Goal: Task Accomplishment & Management: Manage account settings

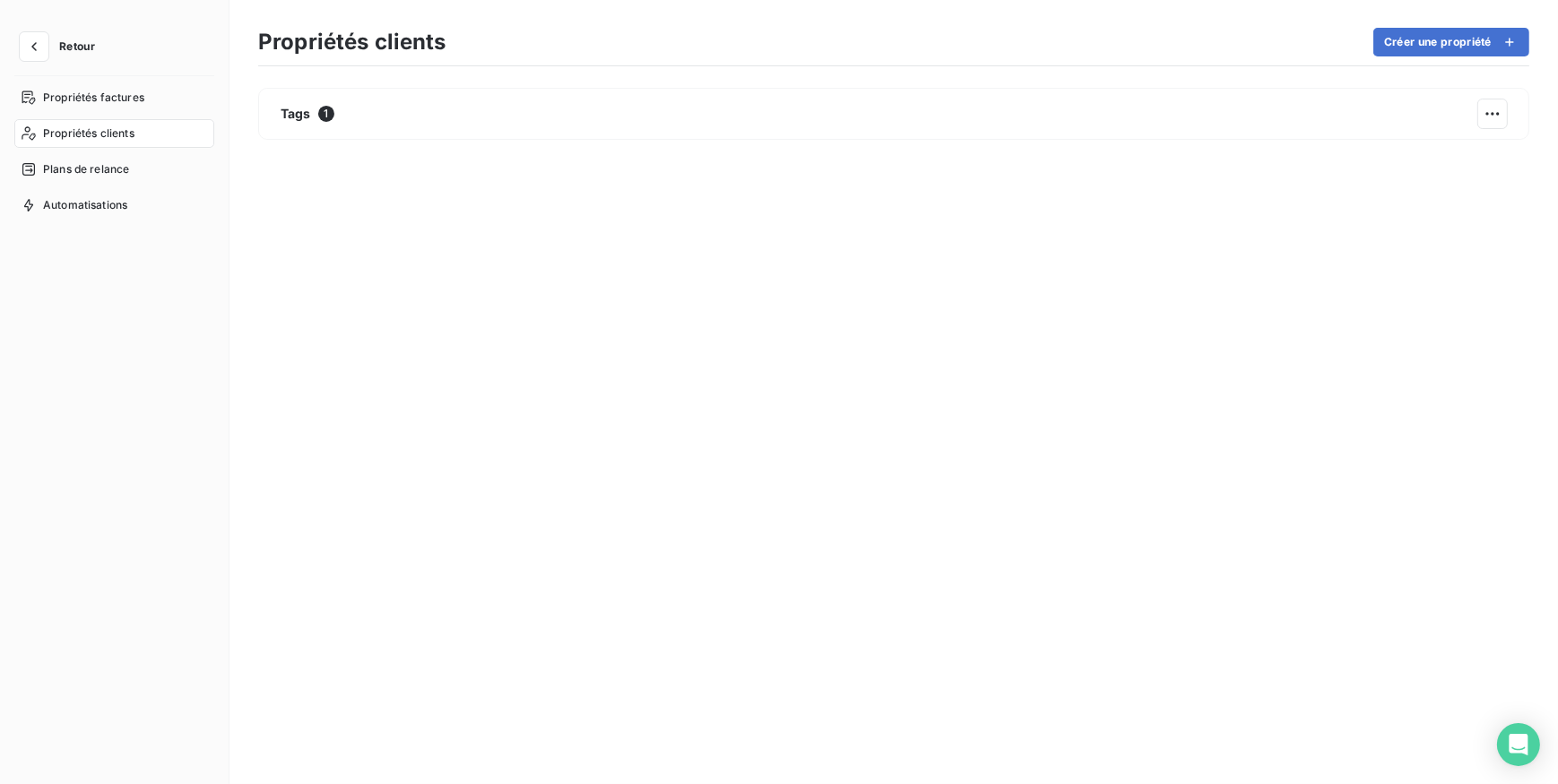
click at [48, 45] on button "Retour" at bounding box center [61, 46] width 95 height 29
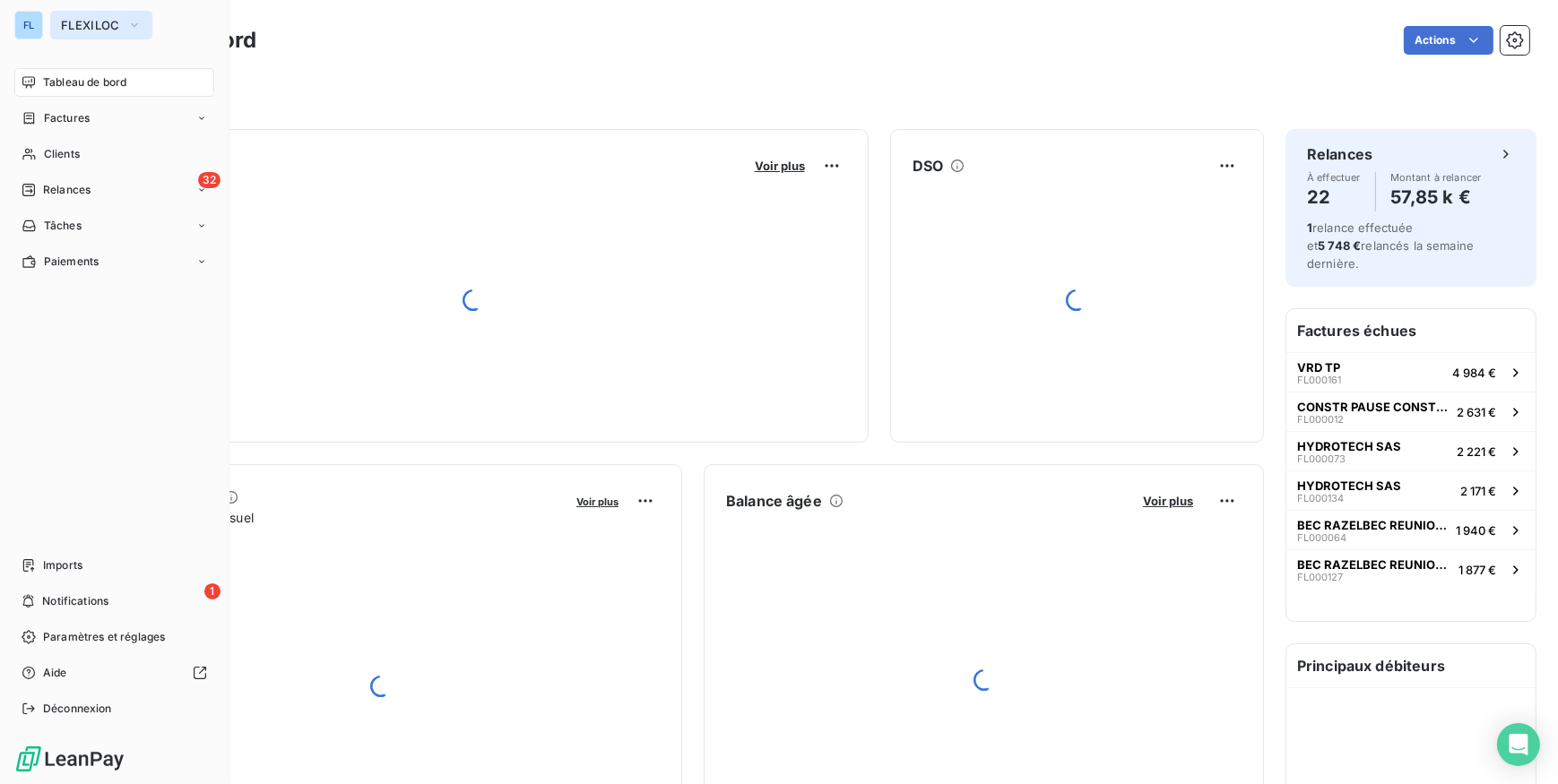
click at [89, 25] on span "FLEXILOC" at bounding box center [90, 25] width 59 height 14
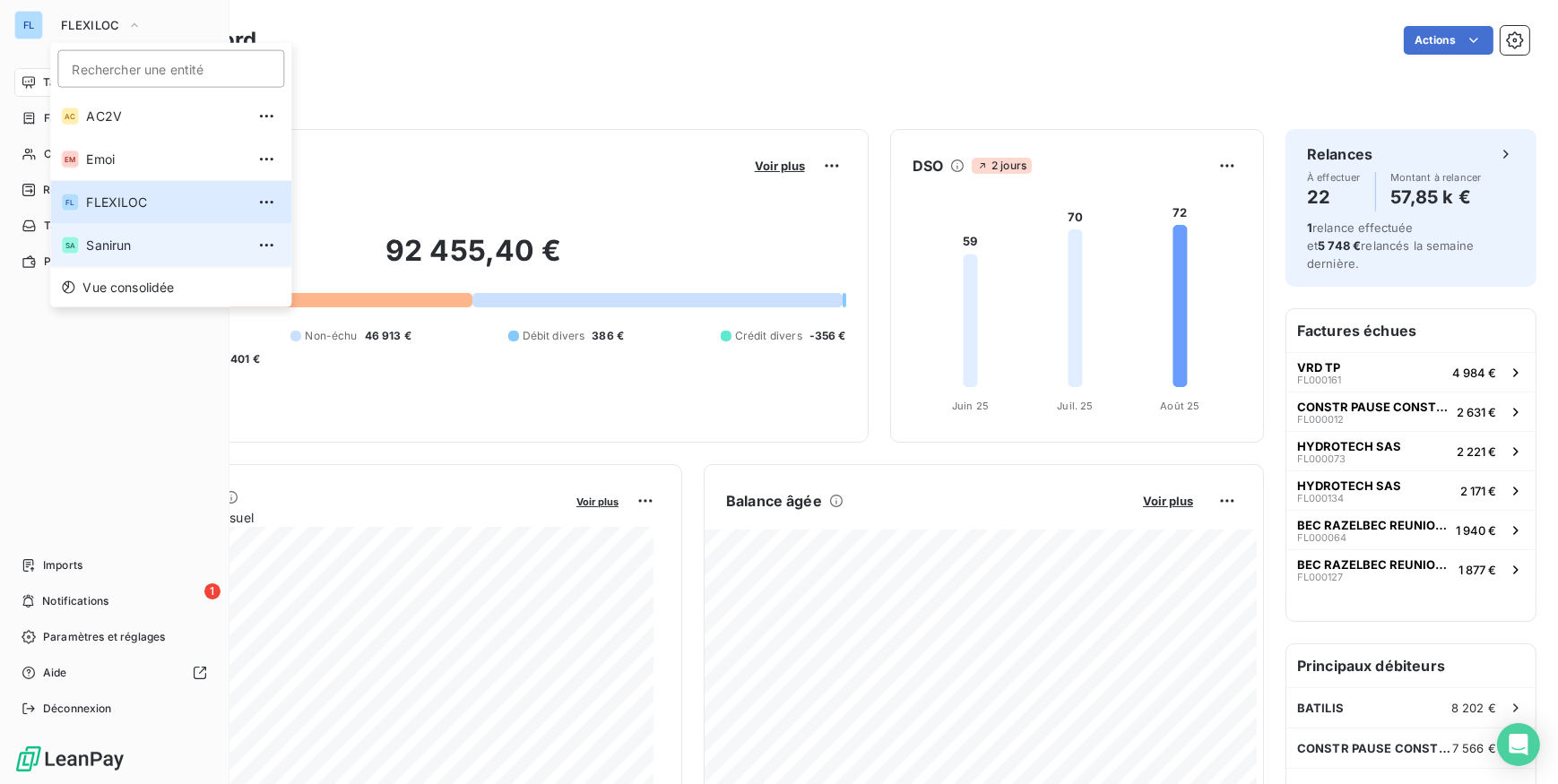
click at [107, 257] on li "SA Sanirun" at bounding box center [171, 244] width 242 height 43
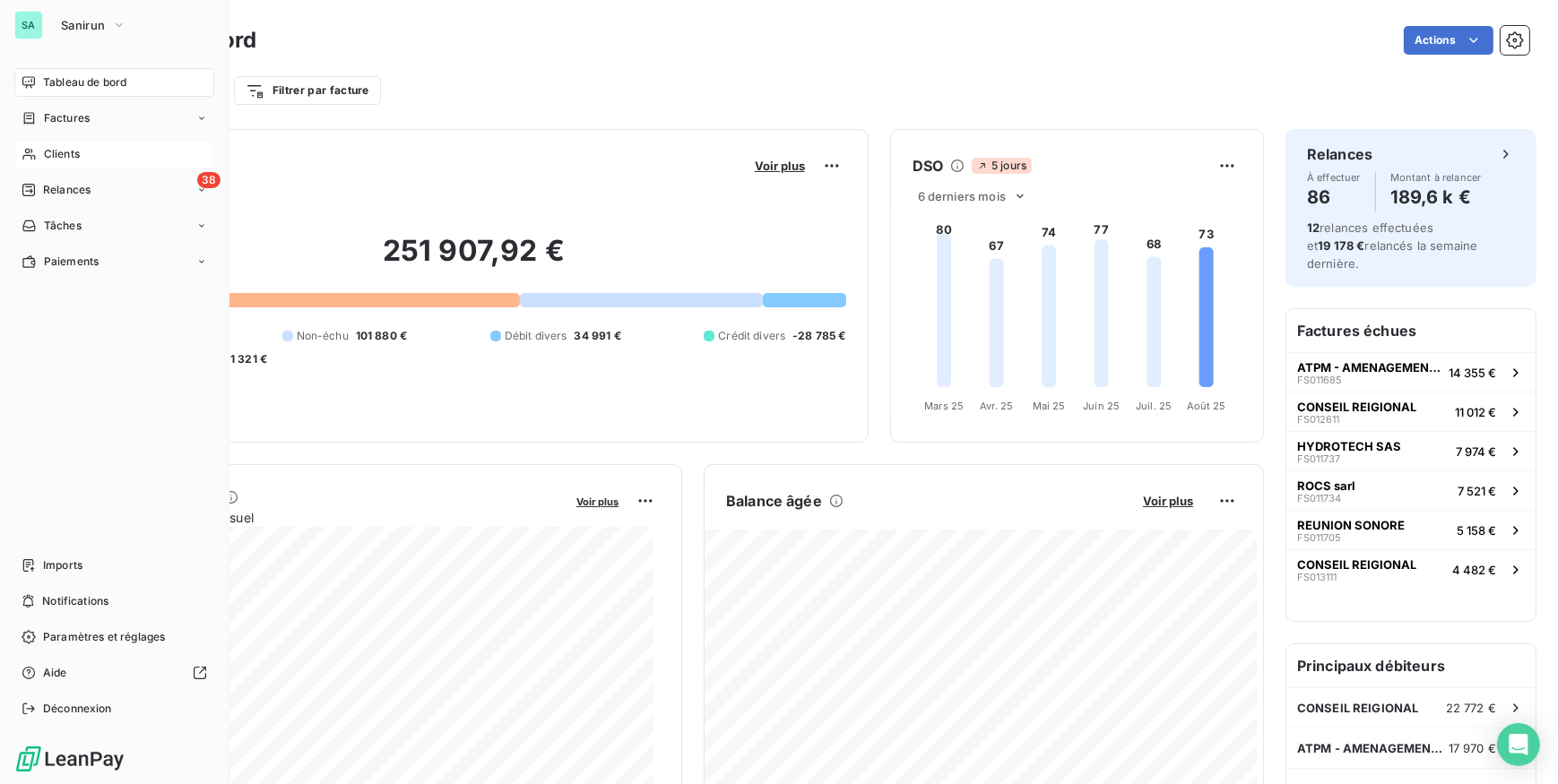
click at [48, 157] on span "Clients" at bounding box center [62, 154] width 36 height 16
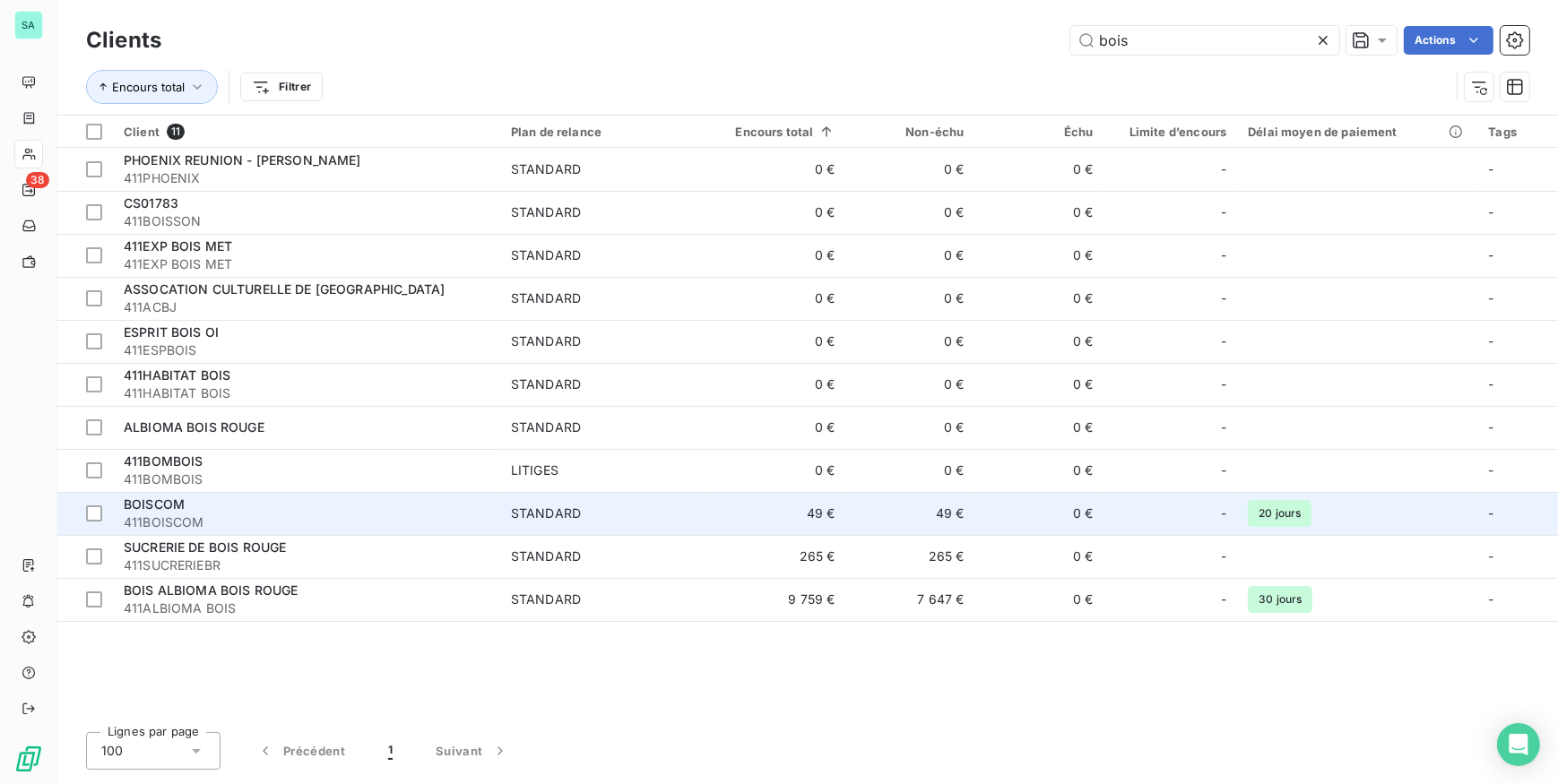
type input "bois"
click at [261, 504] on div "BOISCOM" at bounding box center [306, 505] width 365 height 18
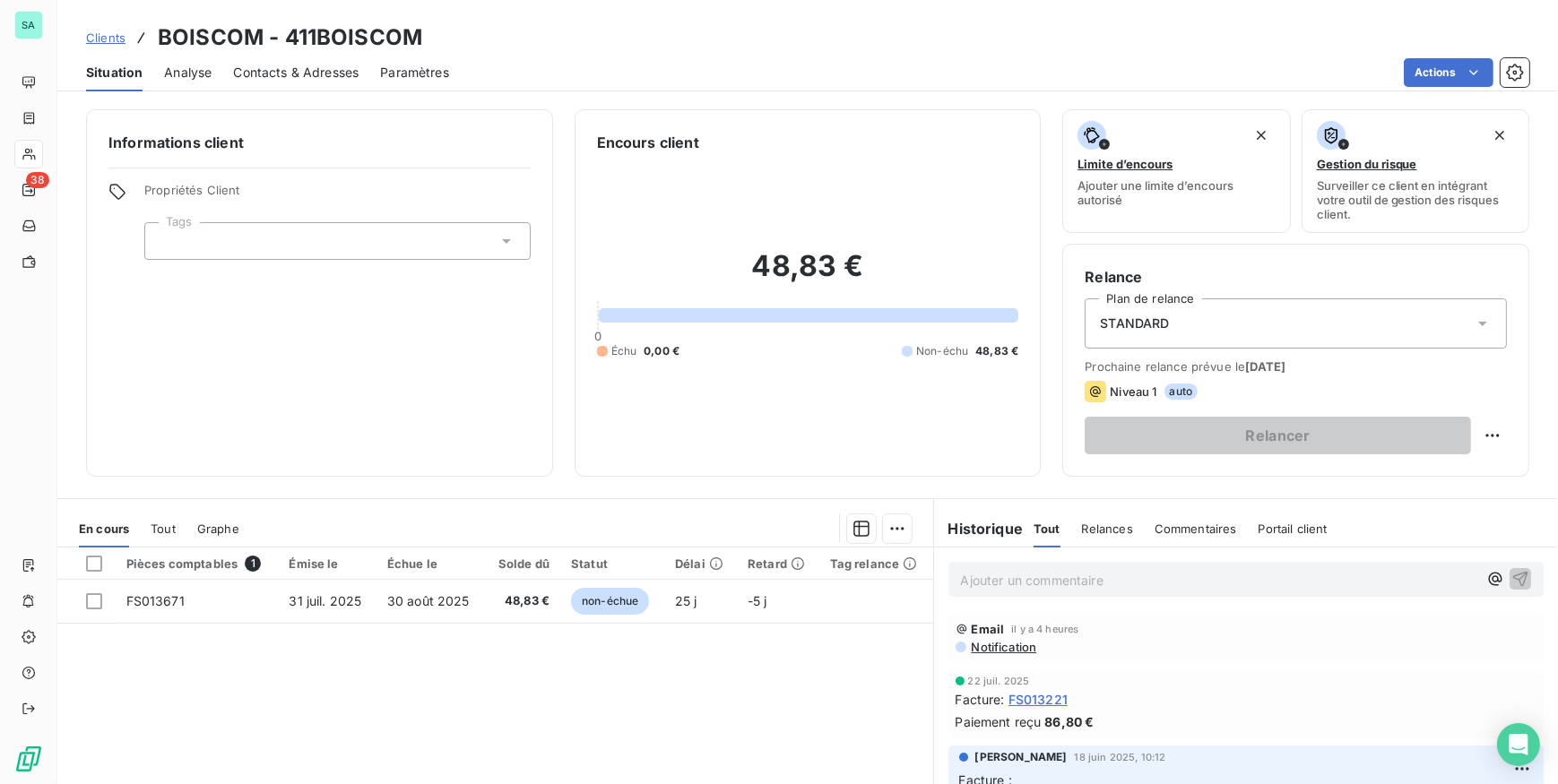
click at [333, 76] on span "Contacts & Adresses" at bounding box center [295, 73] width 126 height 18
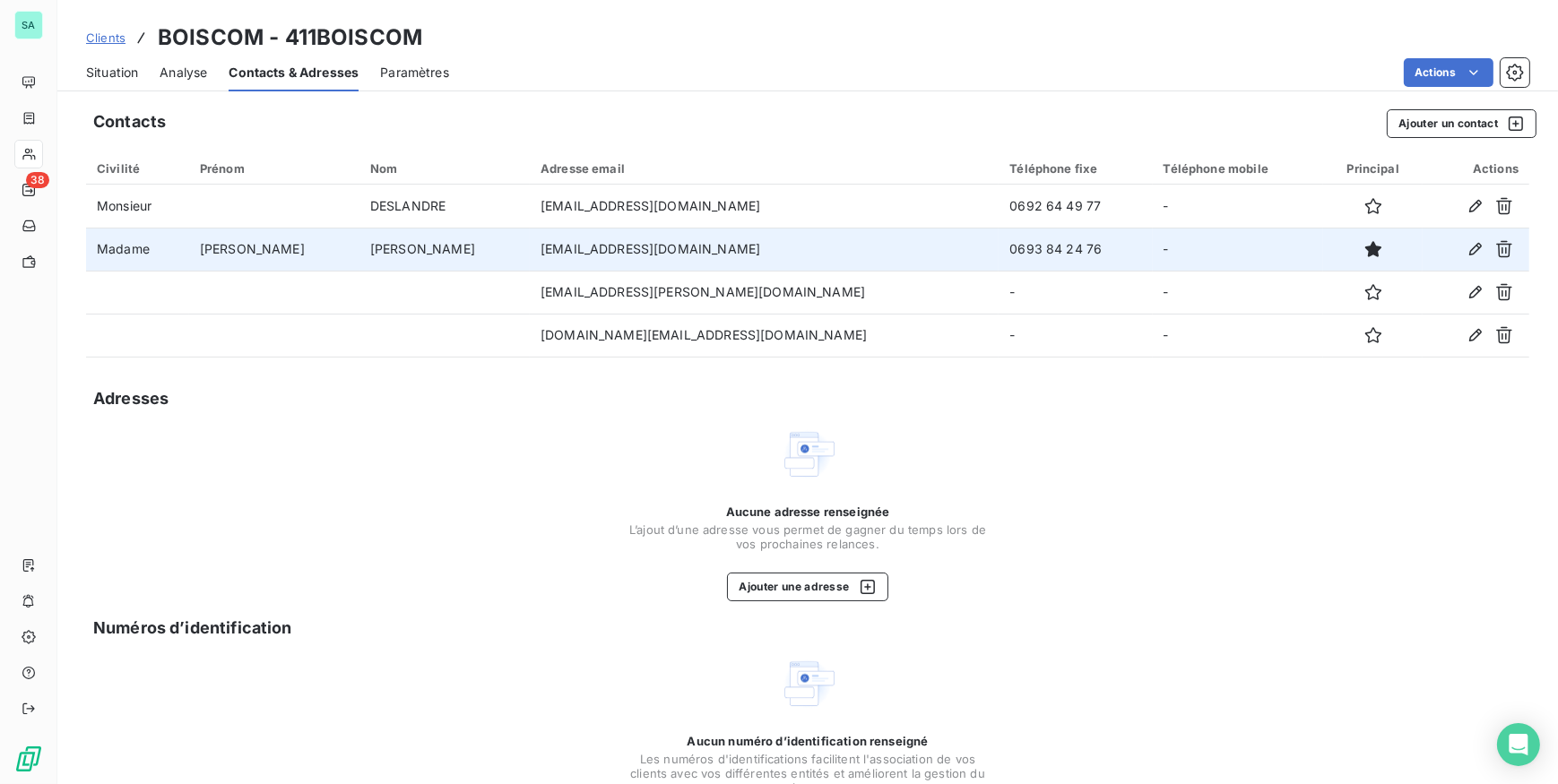
click at [422, 252] on td "VOISINE" at bounding box center [444, 248] width 171 height 43
click at [1466, 245] on icon "button" at bounding box center [1475, 249] width 18 height 18
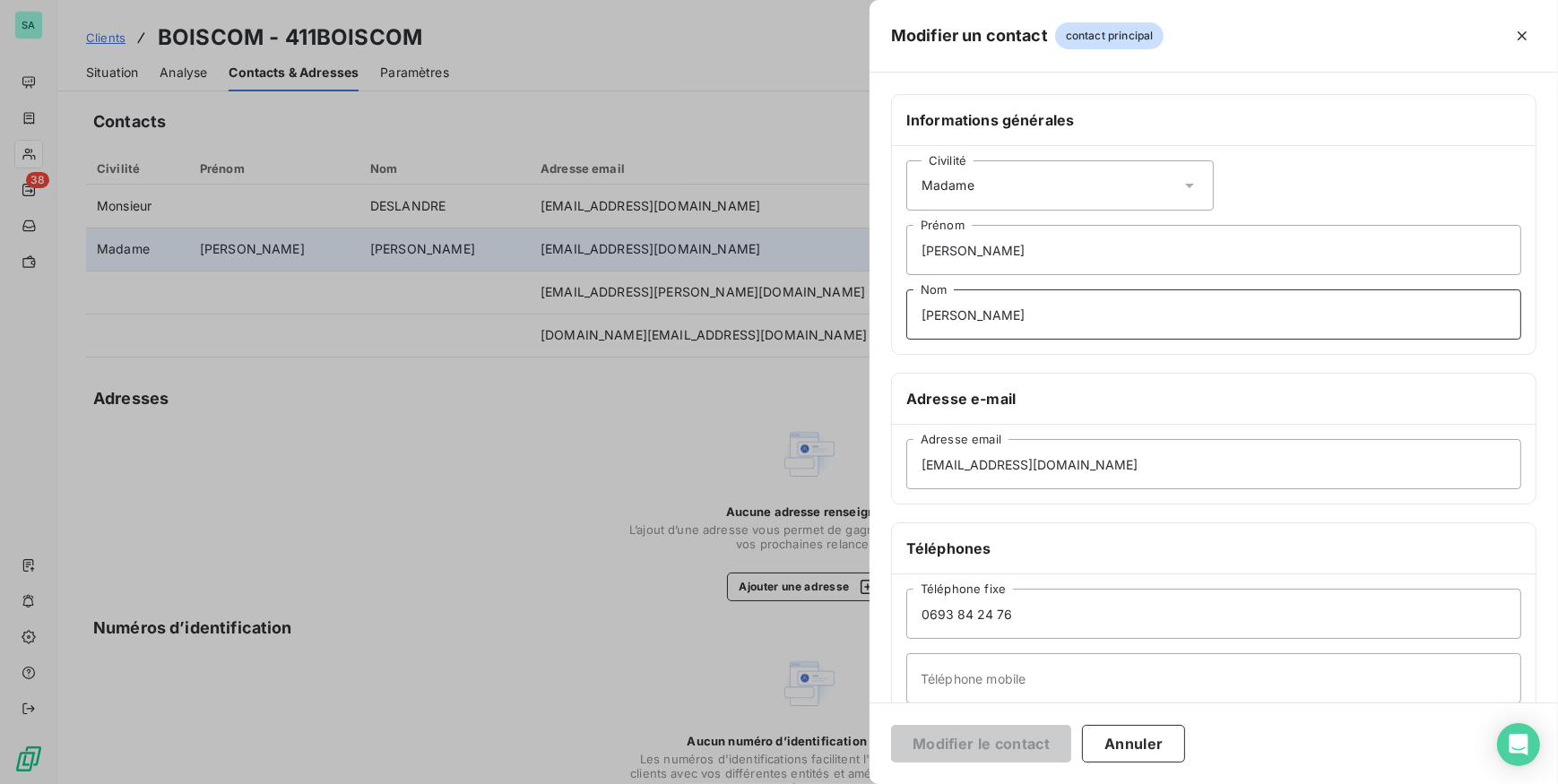
click at [968, 312] on input "VOISINE" at bounding box center [1214, 314] width 615 height 50
type input "VOISIN"
click at [969, 742] on button "Modifier le contact" at bounding box center [981, 743] width 180 height 38
